Goal: Navigation & Orientation: Find specific page/section

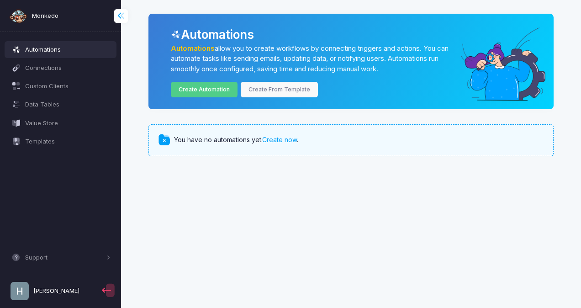
click at [126, 16] on span at bounding box center [126, 15] width 0 height 10
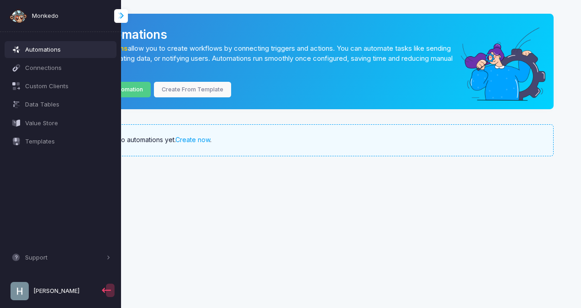
click at [126, 16] on span at bounding box center [126, 15] width 0 height 10
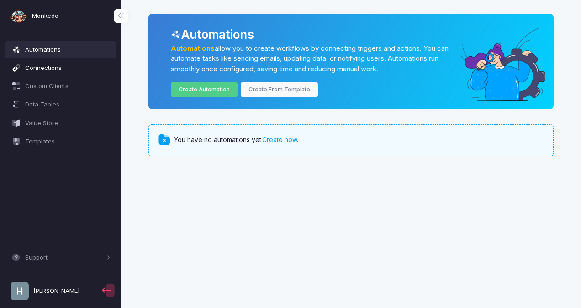
click at [70, 68] on span "Connections" at bounding box center [67, 67] width 85 height 9
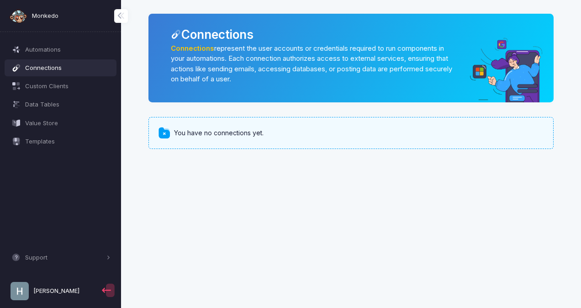
click at [52, 16] on span "Monkedo" at bounding box center [45, 15] width 26 height 9
